Goal: Task Accomplishment & Management: Use online tool/utility

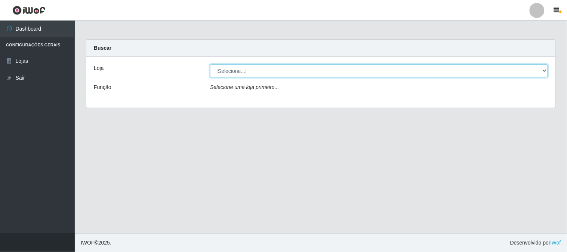
click at [254, 68] on select "[Selecione...] Rede Compras Supermercados - LOJA 1" at bounding box center [379, 70] width 338 height 13
select select "158"
click at [210, 64] on select "[Selecione...] Rede Compras Supermercados - LOJA 1" at bounding box center [379, 70] width 338 height 13
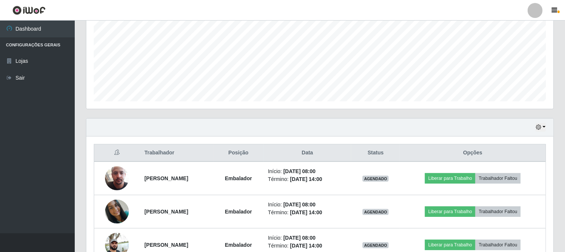
scroll to position [249, 0]
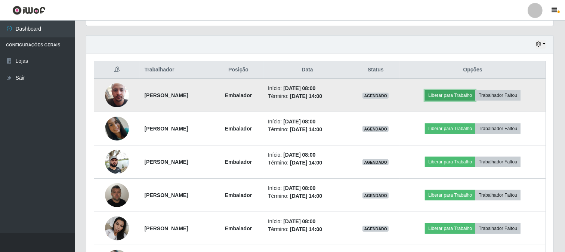
click at [446, 96] on button "Liberar para Trabalho" at bounding box center [450, 95] width 50 height 10
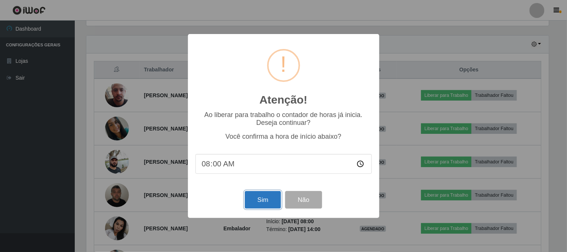
drag, startPoint x: 266, startPoint y: 197, endPoint x: 259, endPoint y: 190, distance: 10.3
click at [267, 197] on button "Sim" at bounding box center [263, 200] width 36 height 18
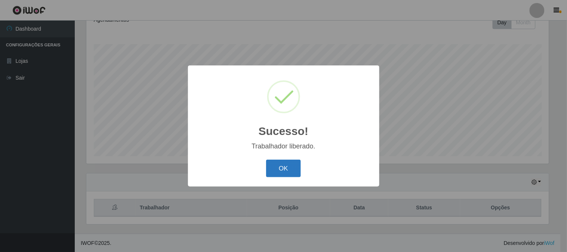
click at [278, 164] on button "OK" at bounding box center [283, 169] width 35 height 18
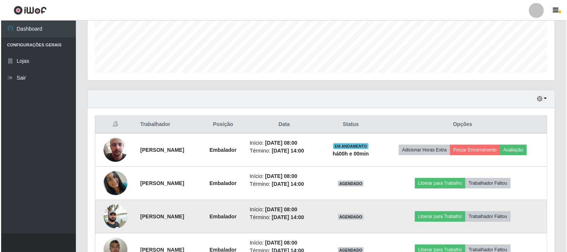
scroll to position [236, 0]
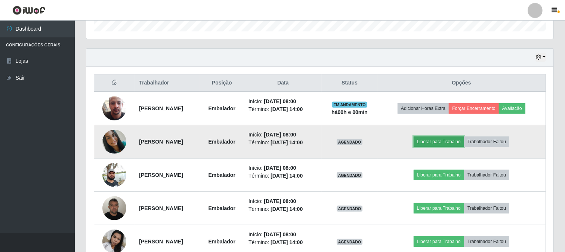
click at [435, 143] on button "Liberar para Trabalho" at bounding box center [439, 142] width 50 height 10
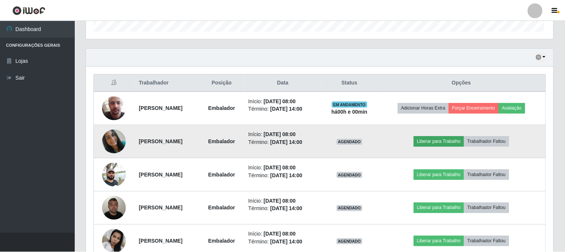
scroll to position [155, 463]
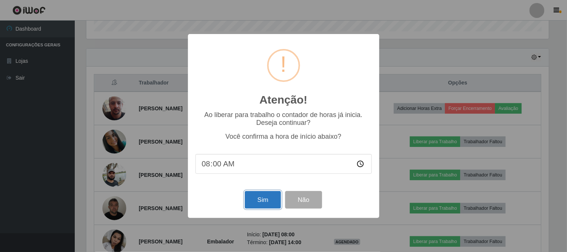
click at [269, 194] on button "Sim" at bounding box center [263, 200] width 36 height 18
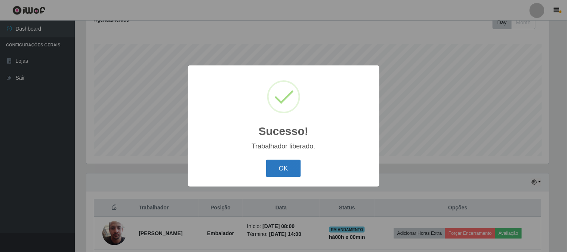
click at [287, 168] on button "OK" at bounding box center [283, 169] width 35 height 18
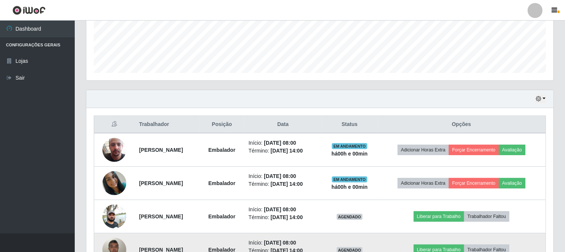
scroll to position [277, 0]
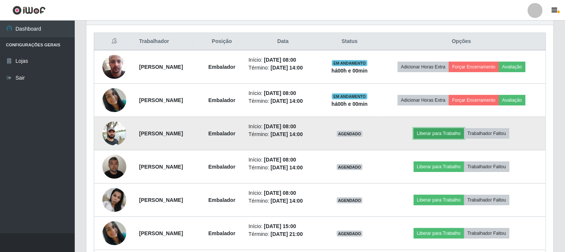
click at [443, 129] on button "Liberar para Trabalho" at bounding box center [439, 133] width 50 height 10
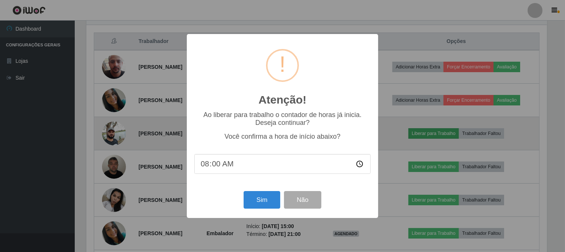
scroll to position [155, 463]
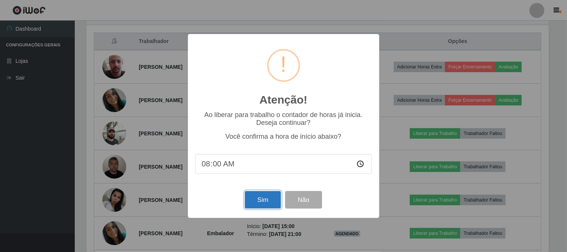
click at [266, 200] on button "Sim" at bounding box center [263, 200] width 36 height 18
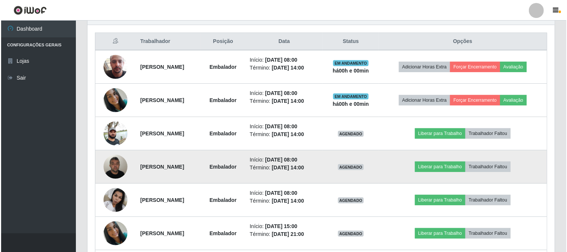
scroll to position [0, 0]
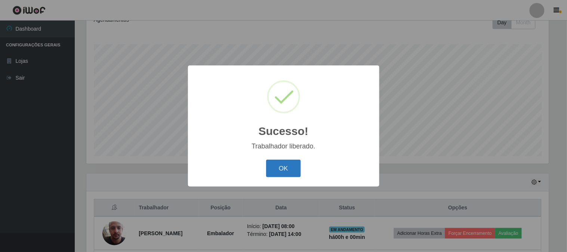
click at [282, 168] on button "OK" at bounding box center [283, 169] width 35 height 18
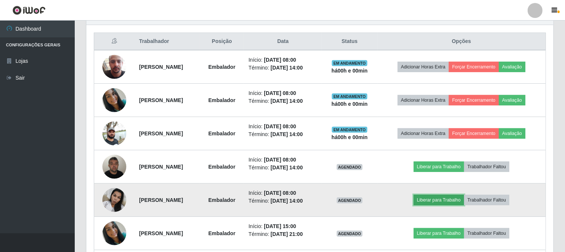
click at [436, 197] on button "Liberar para Trabalho" at bounding box center [439, 200] width 50 height 10
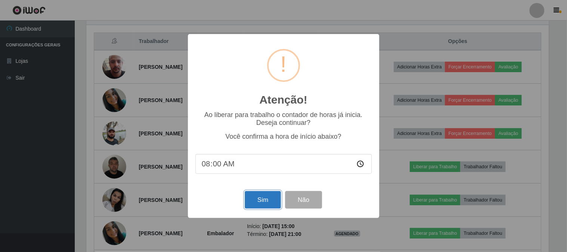
click at [270, 207] on button "Sim" at bounding box center [263, 200] width 36 height 18
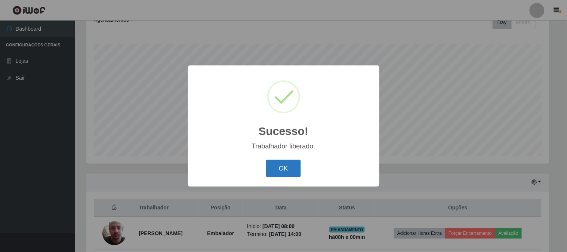
click at [285, 172] on button "OK" at bounding box center [283, 169] width 35 height 18
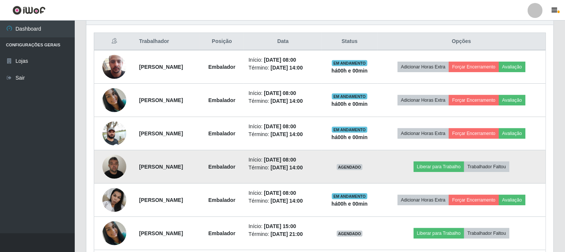
click at [117, 166] on img at bounding box center [114, 167] width 24 height 32
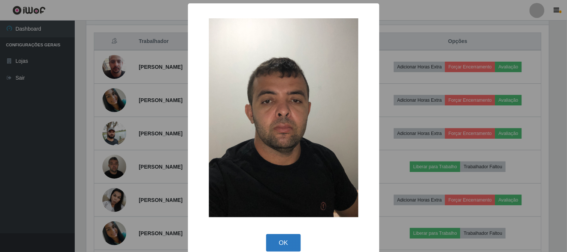
click at [273, 241] on button "OK" at bounding box center [283, 243] width 35 height 18
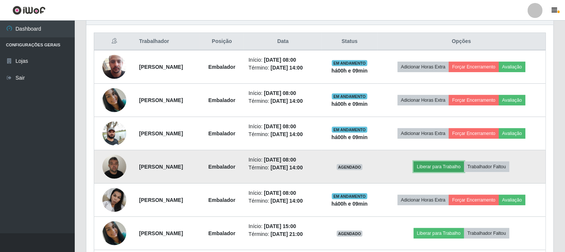
click at [436, 166] on button "Liberar para Trabalho" at bounding box center [439, 167] width 50 height 10
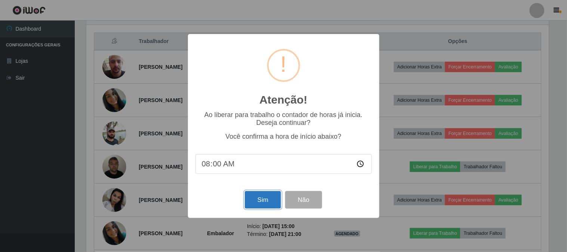
click at [258, 200] on button "Sim" at bounding box center [263, 200] width 36 height 18
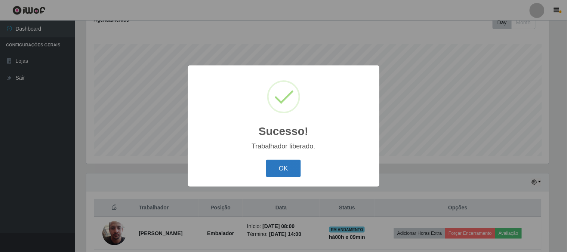
click at [288, 168] on button "OK" at bounding box center [283, 169] width 35 height 18
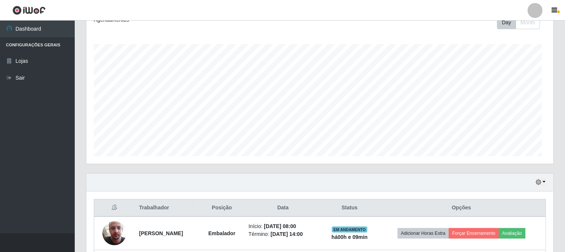
scroll to position [155, 467]
